Goal: Navigation & Orientation: Find specific page/section

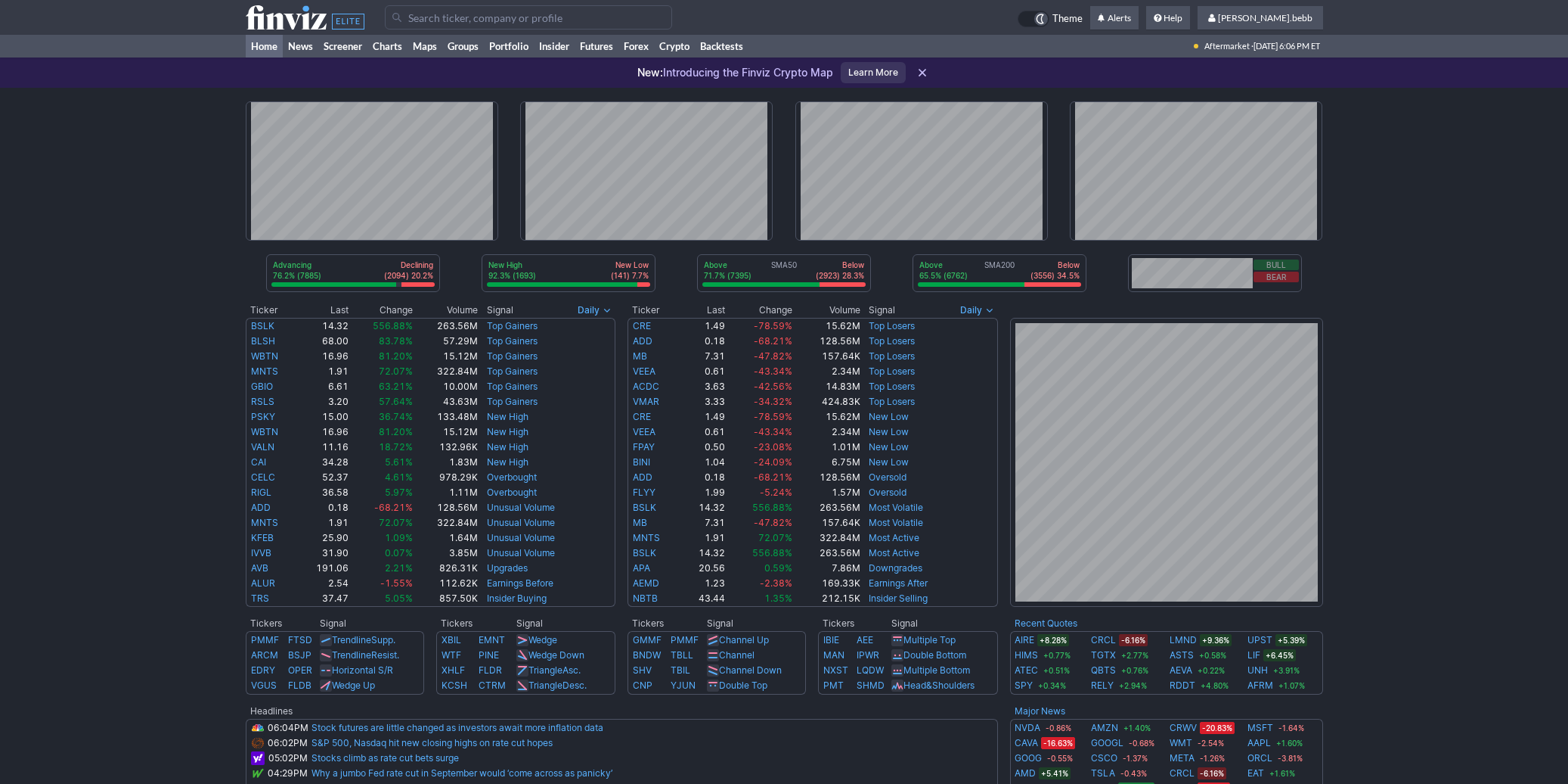
click at [281, 22] on use at bounding box center [304, 17] width 118 height 24
click at [297, 21] on icon at bounding box center [304, 17] width 118 height 24
